Goal: Use online tool/utility

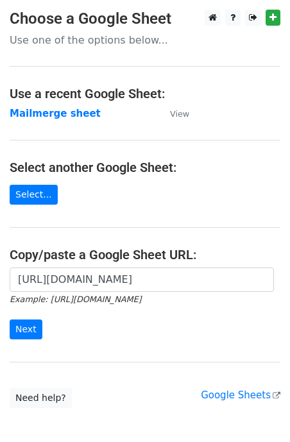
scroll to position [0, 285]
type input "[URL][DOMAIN_NAME]"
click at [32, 329] on input "Next" at bounding box center [26, 329] width 33 height 20
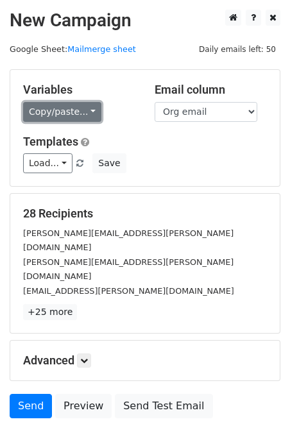
click at [40, 103] on link "Copy/paste..." at bounding box center [62, 112] width 78 height 20
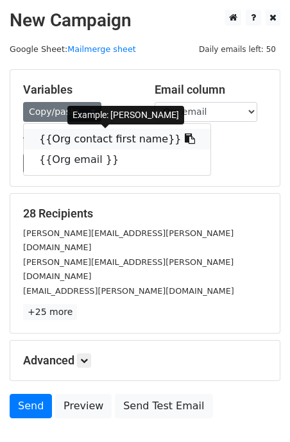
click at [47, 135] on link "{{Org contact first name}}" at bounding box center [117, 139] width 186 height 21
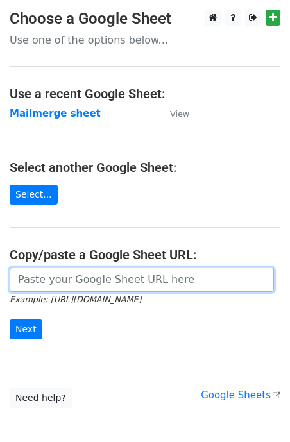
click at [69, 283] on input "url" at bounding box center [142, 279] width 264 height 24
paste input "[URL][DOMAIN_NAME]"
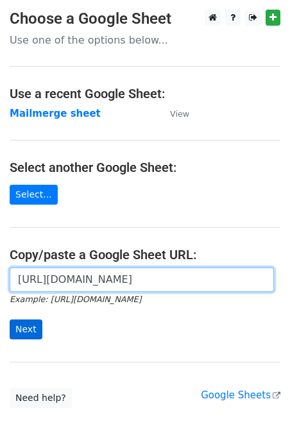
type input "[URL][DOMAIN_NAME]"
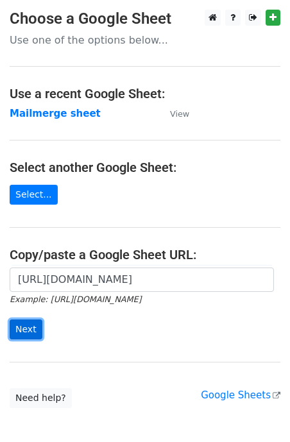
click at [24, 331] on input "Next" at bounding box center [26, 329] width 33 height 20
